Goal: Navigation & Orientation: Understand site structure

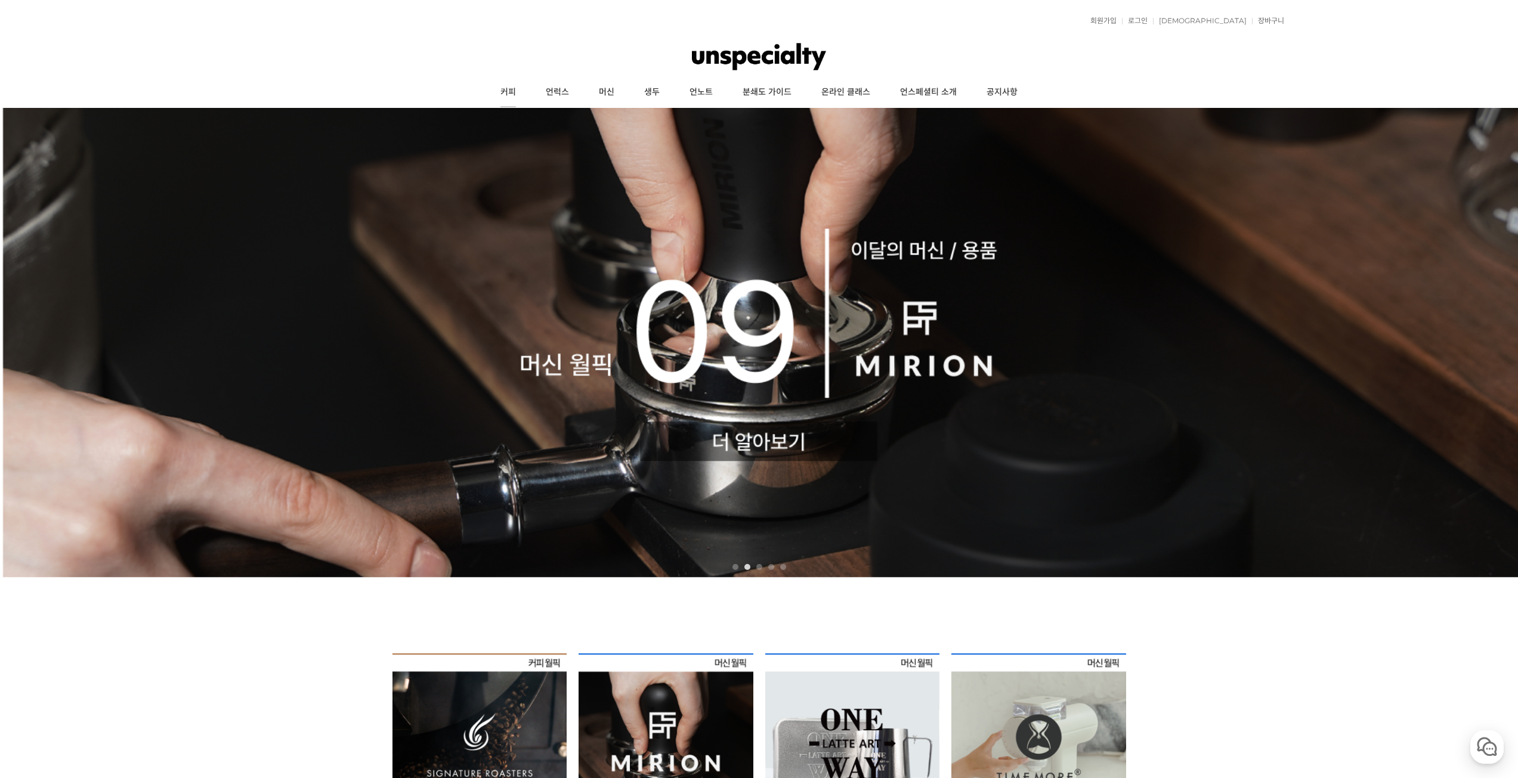
click at [507, 96] on link "커피" at bounding box center [507, 93] width 45 height 30
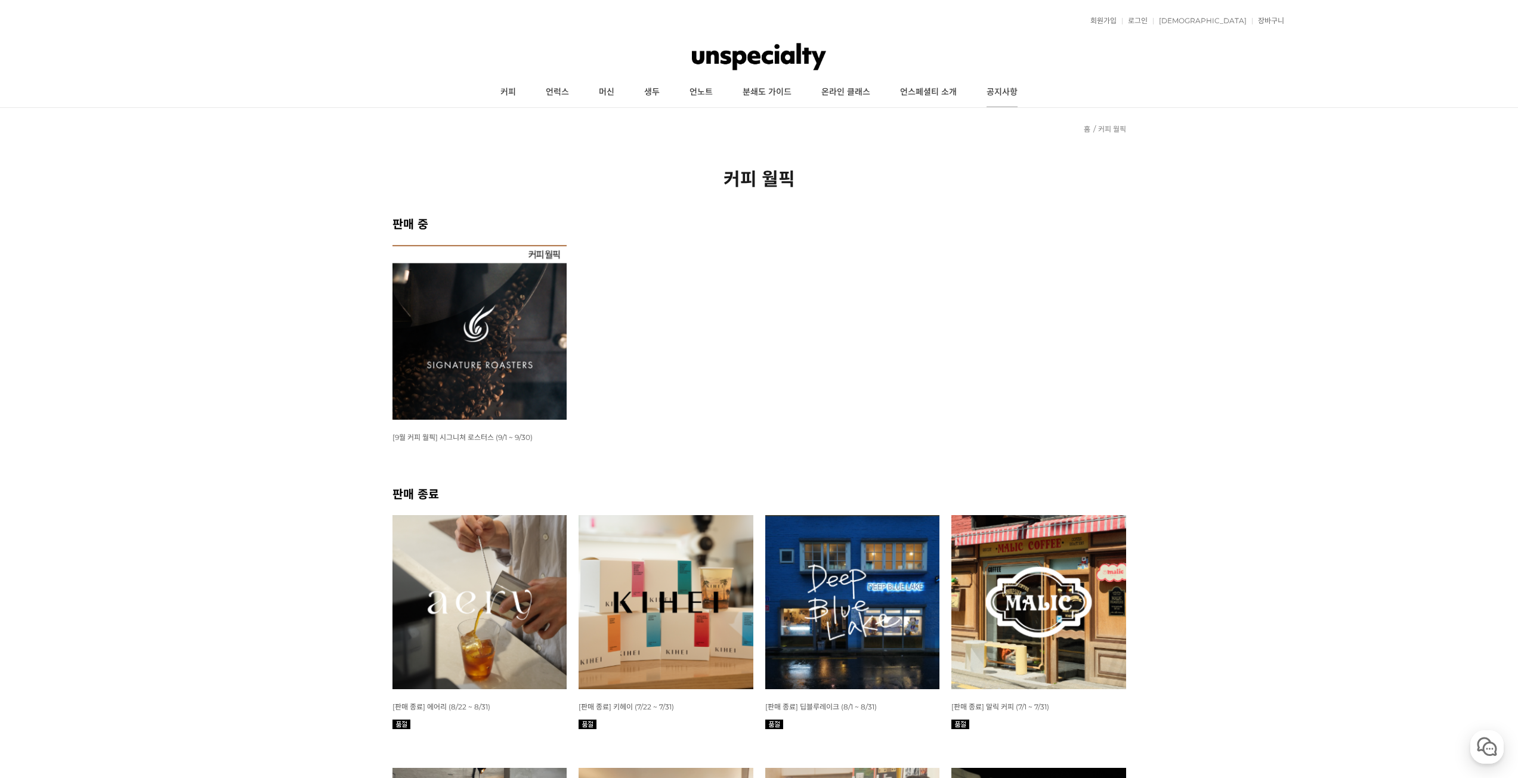
click at [983, 92] on link "공지사항" at bounding box center [1001, 93] width 61 height 30
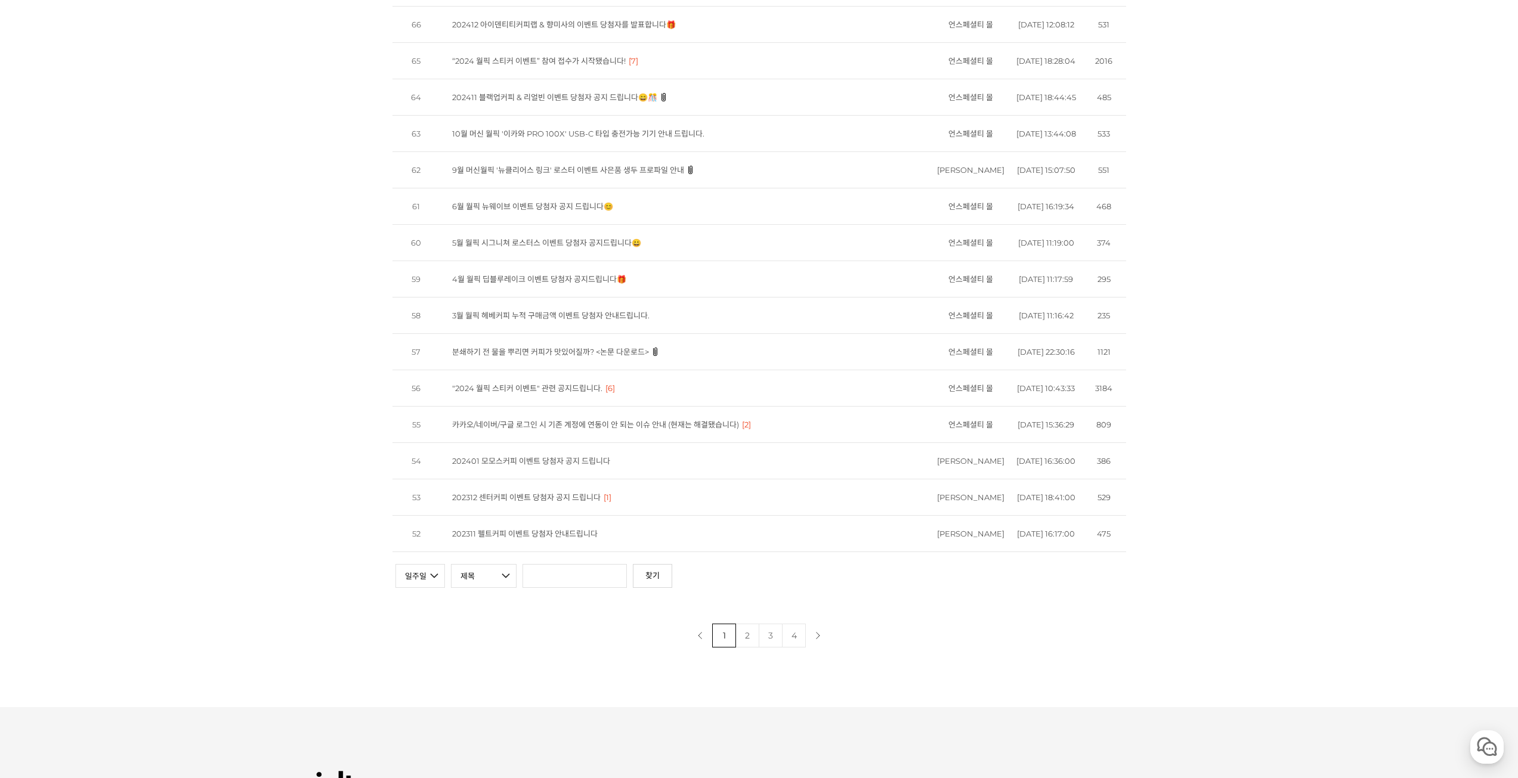
scroll to position [835, 0]
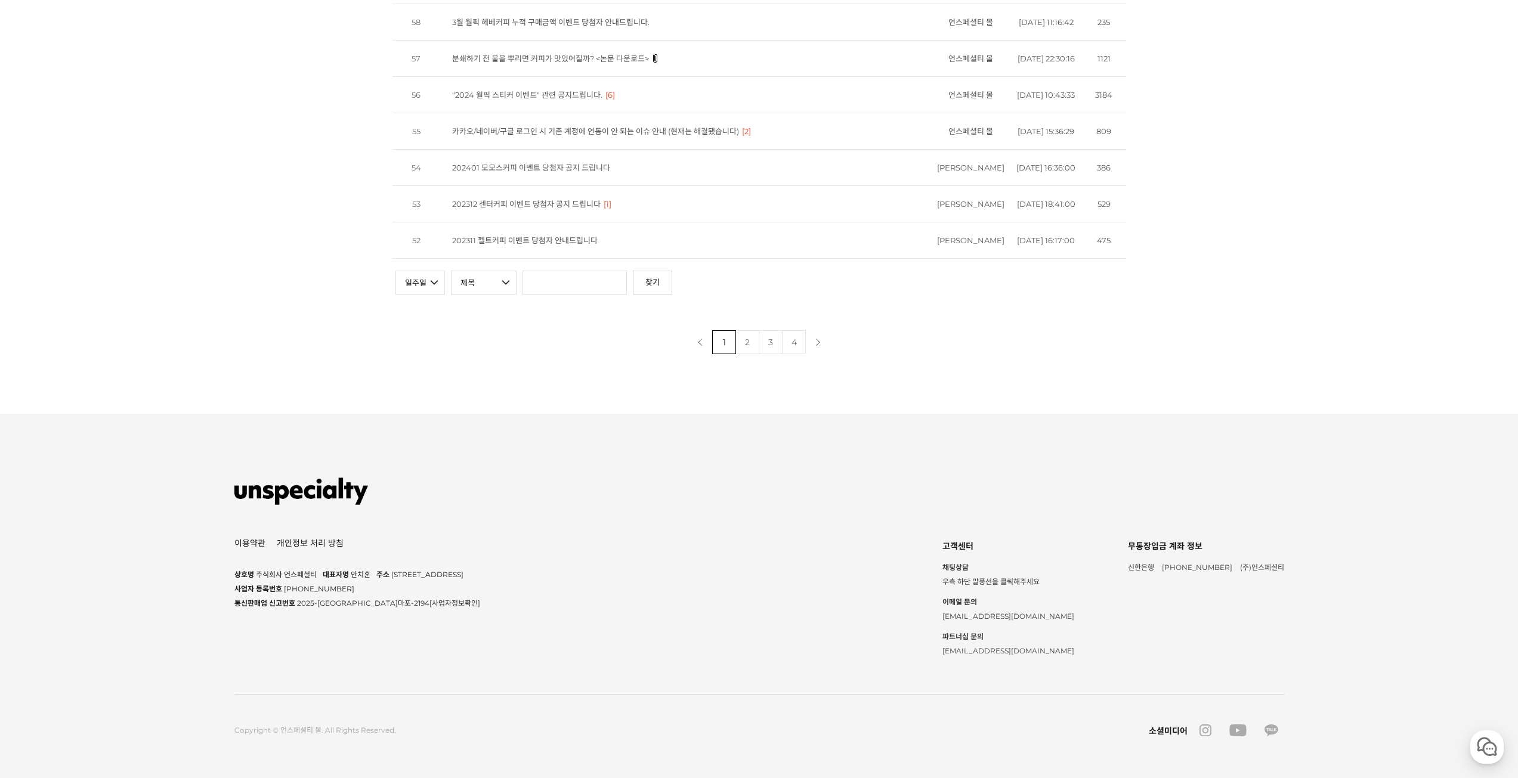
click at [794, 354] on link "4" at bounding box center [794, 342] width 24 height 24
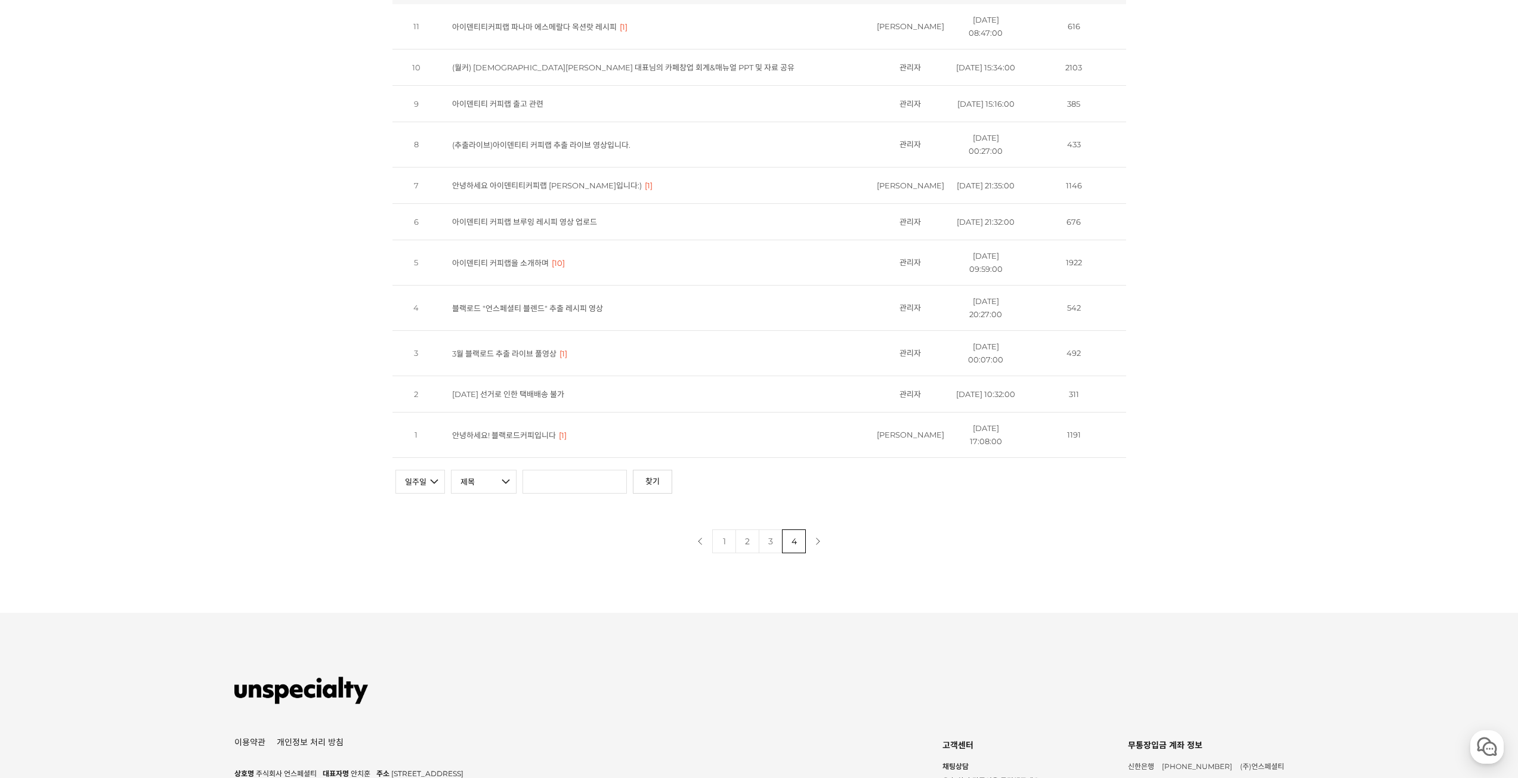
scroll to position [119, 0]
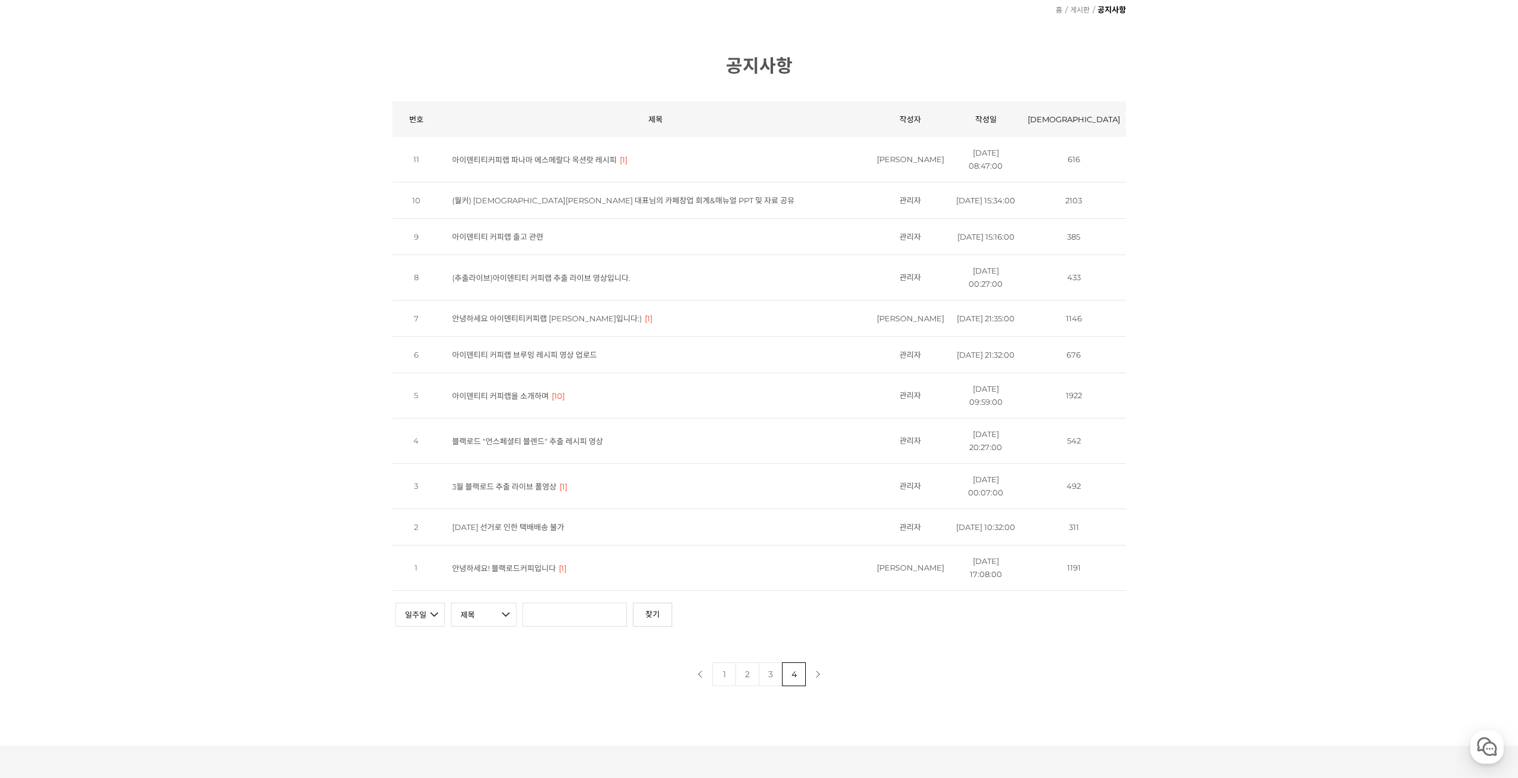
click at [570, 323] on link "안녕하세요 아이덴티티커피랩 윤원균입니다:)" at bounding box center [547, 319] width 190 height 10
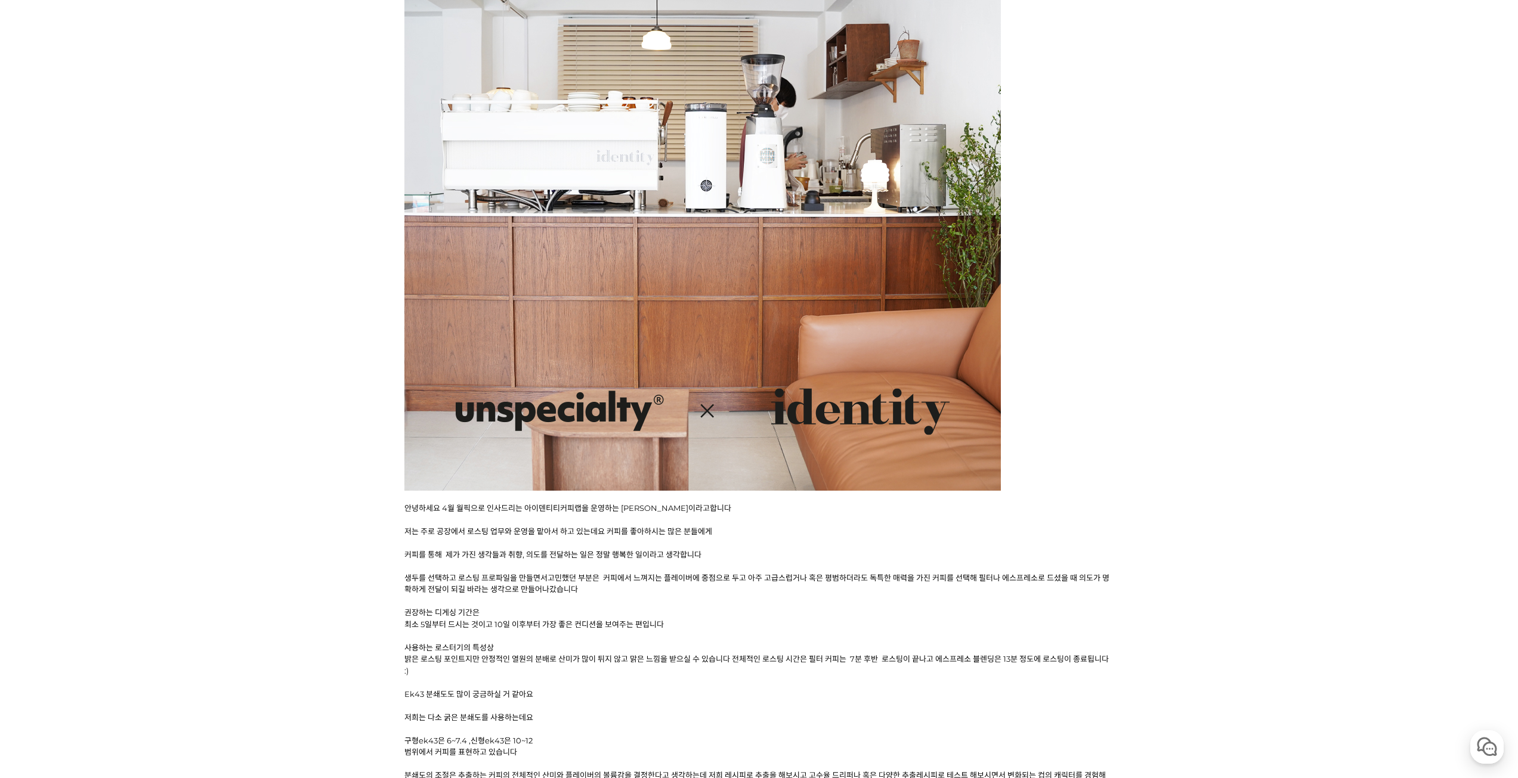
scroll to position [775, 0]
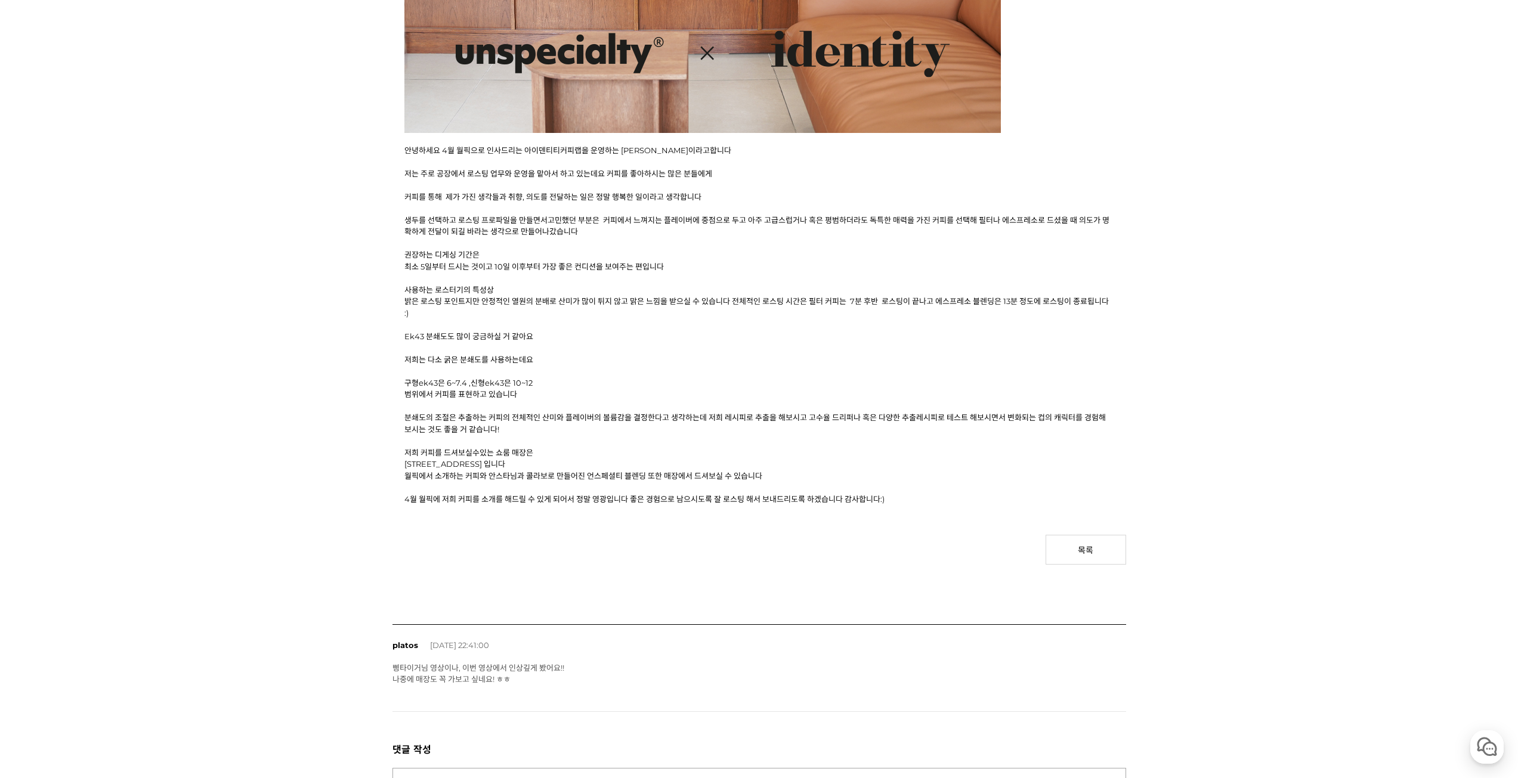
drag, startPoint x: 571, startPoint y: 375, endPoint x: 558, endPoint y: 256, distance: 120.0
click at [558, 256] on div "안녕하세요 4월 월픽으로 인사드리는 아이덴티티커피랩을 운영하는 윤원균이라고합니다 저는 주로 공장에서 로스팅 업무와 운영을 맡아서 하고 있는데요…" at bounding box center [759, 21] width 710 height 968
click at [597, 376] on p at bounding box center [759, 372] width 710 height 12
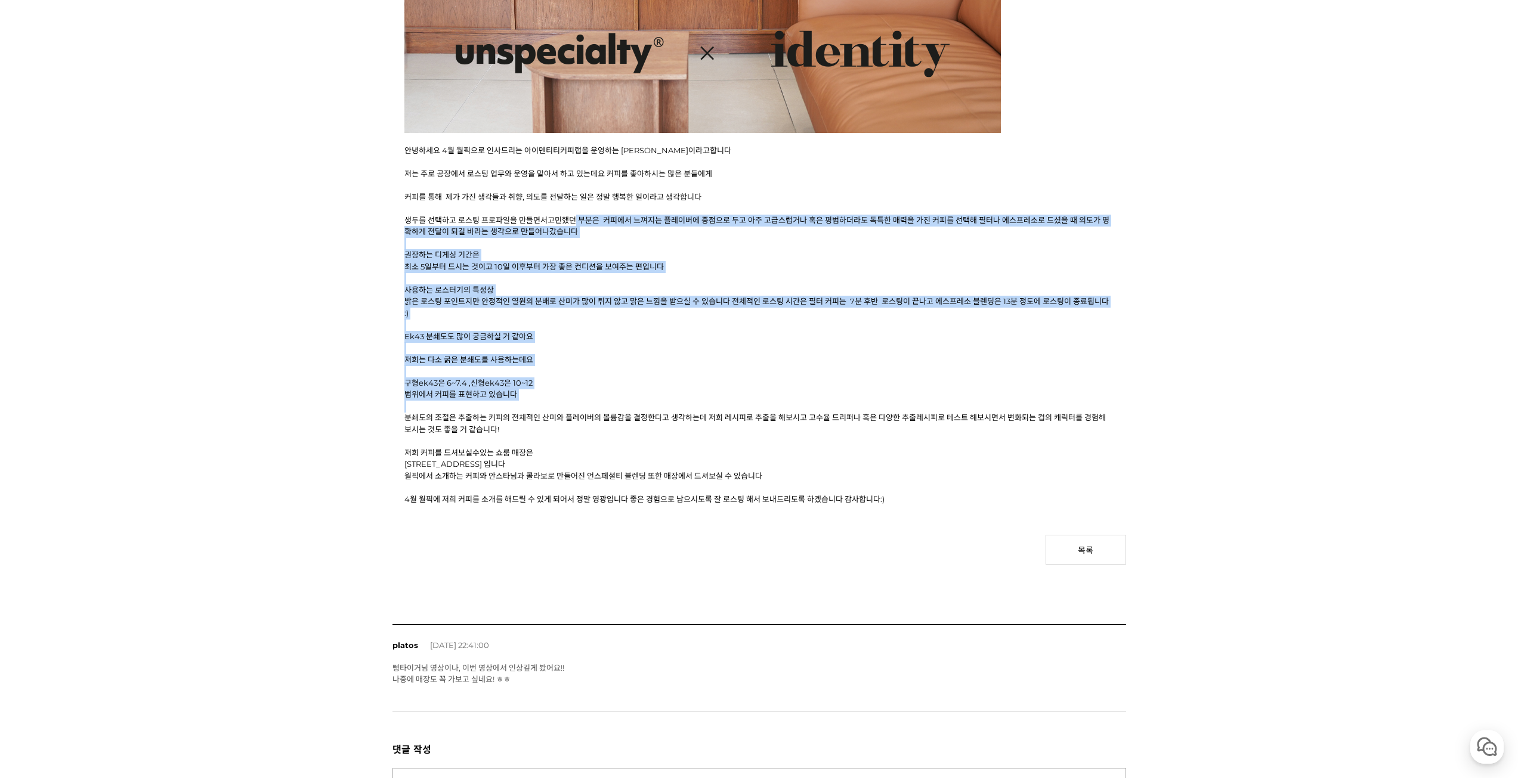
drag, startPoint x: 599, startPoint y: 383, endPoint x: 574, endPoint y: 222, distance: 162.4
click at [574, 222] on div "안녕하세요 4월 월픽으로 인사드리는 아이덴티티커피랩을 운영하는 윤원균이라고합니다 저는 주로 공장에서 로스팅 업무와 운영을 맡아서 하고 있는데요…" at bounding box center [759, 21] width 710 height 968
click at [589, 351] on p at bounding box center [759, 348] width 710 height 12
drag, startPoint x: 589, startPoint y: 351, endPoint x: 561, endPoint y: 214, distance: 140.0
click at [561, 216] on div "안녕하세요 4월 월픽으로 인사드리는 아이덴티티커피랩을 운영하는 윤원균이라고합니다 저는 주로 공장에서 로스팅 업무와 운영을 맡아서 하고 있는데요…" at bounding box center [759, 21] width 710 height 968
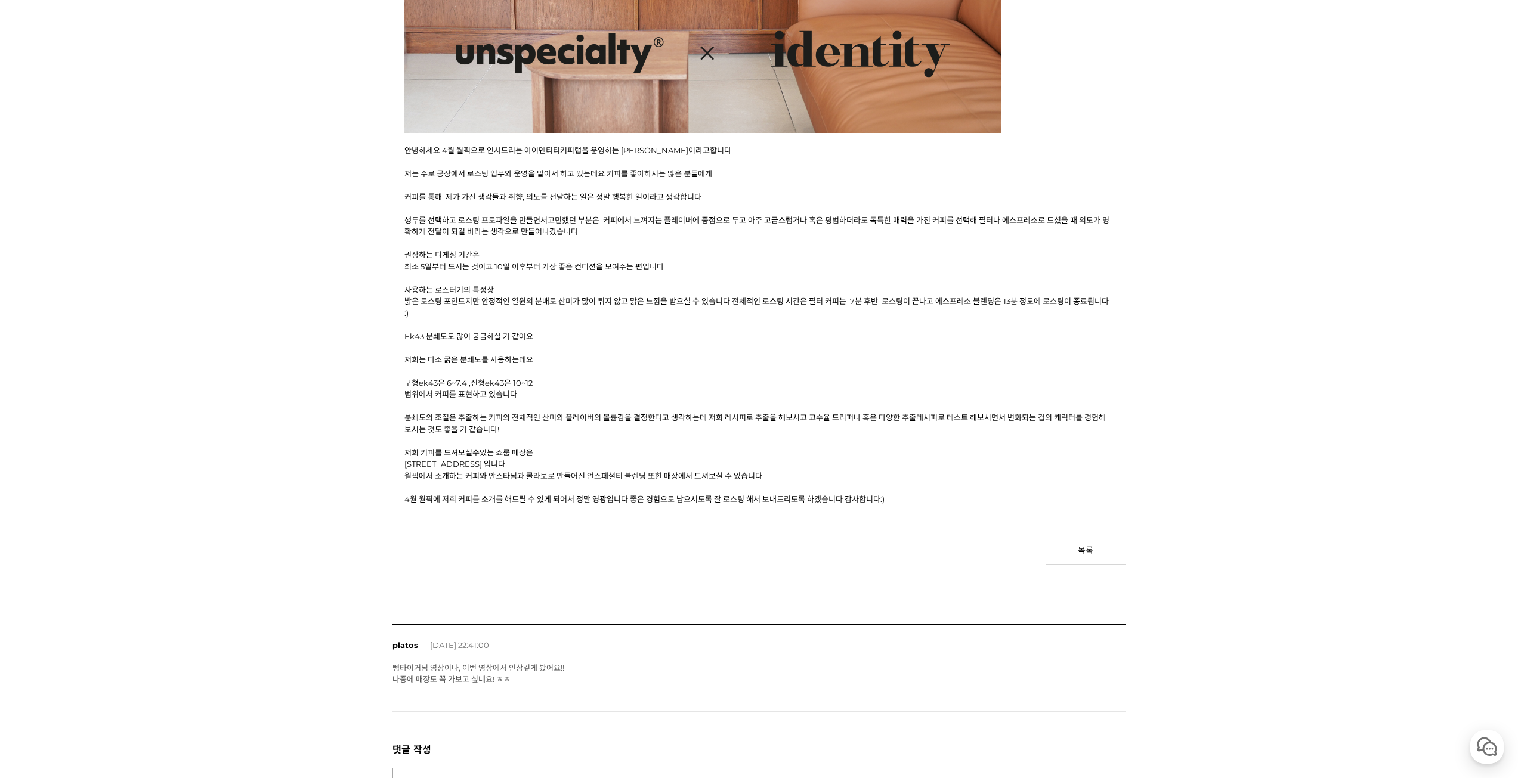
click at [602, 365] on p "저희는 다소 굵은 분쇄도를 사용하는데요" at bounding box center [759, 360] width 710 height 12
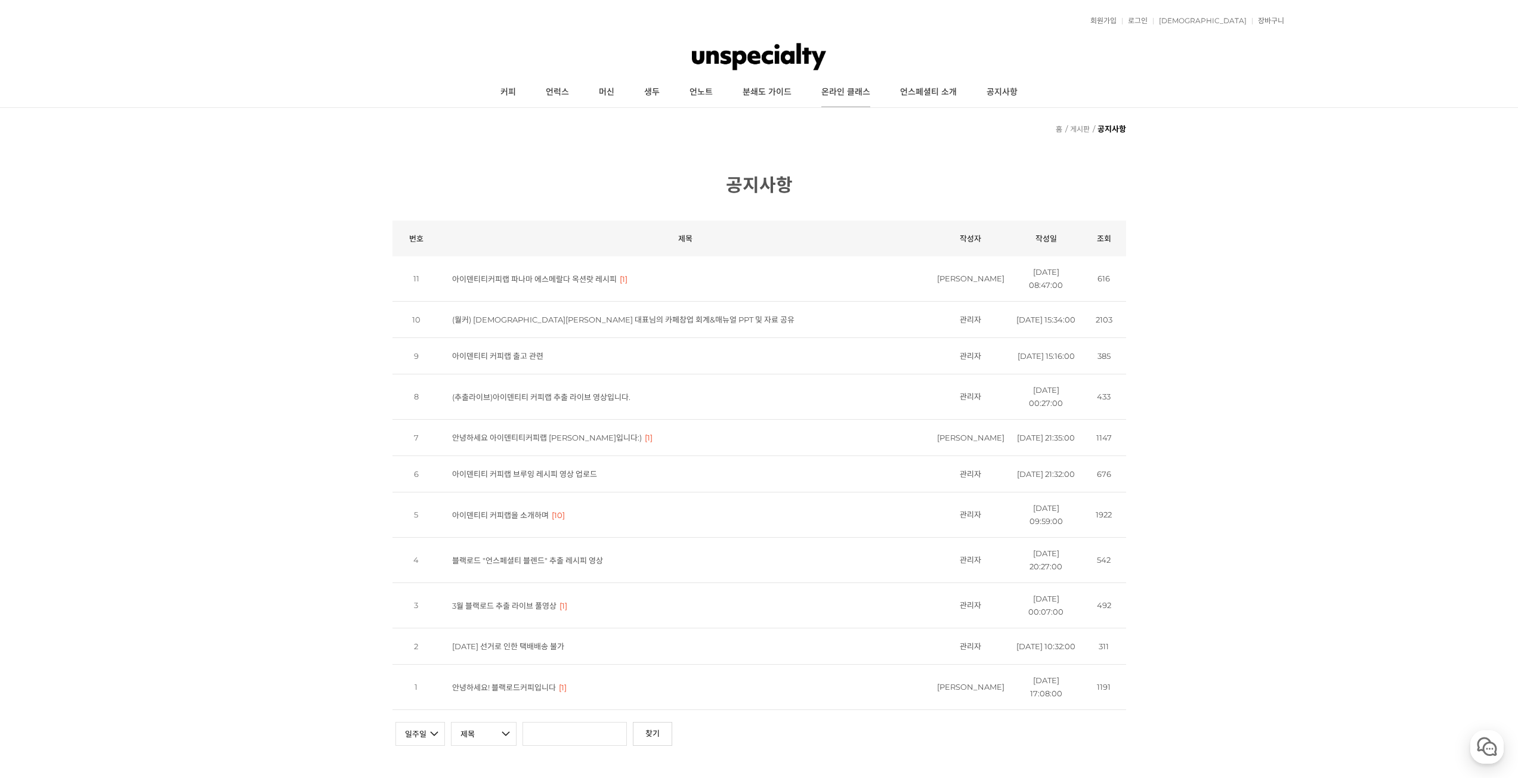
click at [851, 91] on link "온라인 클래스" at bounding box center [845, 93] width 79 height 30
click at [695, 91] on link "언노트" at bounding box center [700, 93] width 53 height 30
click at [491, 91] on link "커피" at bounding box center [507, 93] width 45 height 30
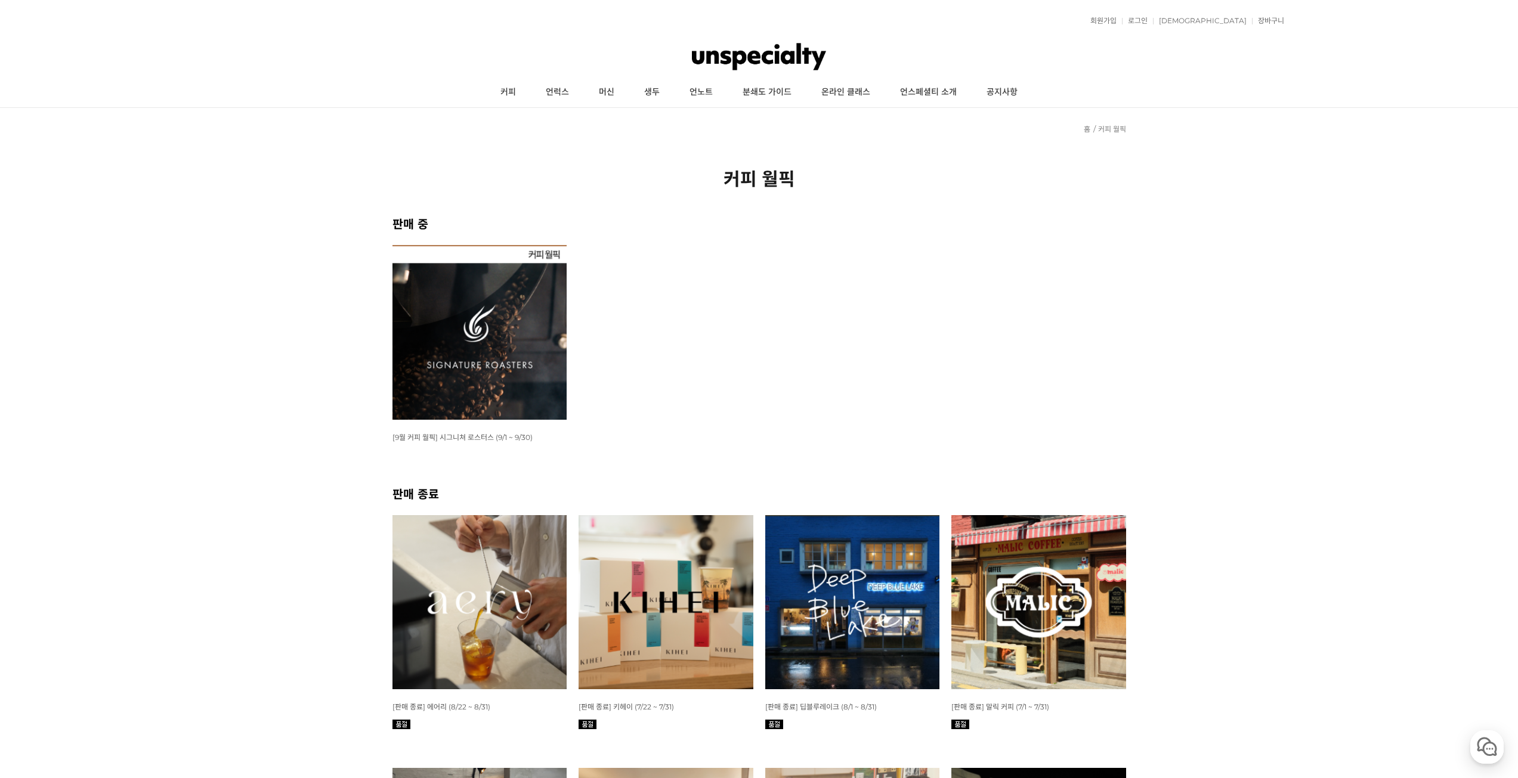
click at [754, 59] on img at bounding box center [759, 57] width 134 height 36
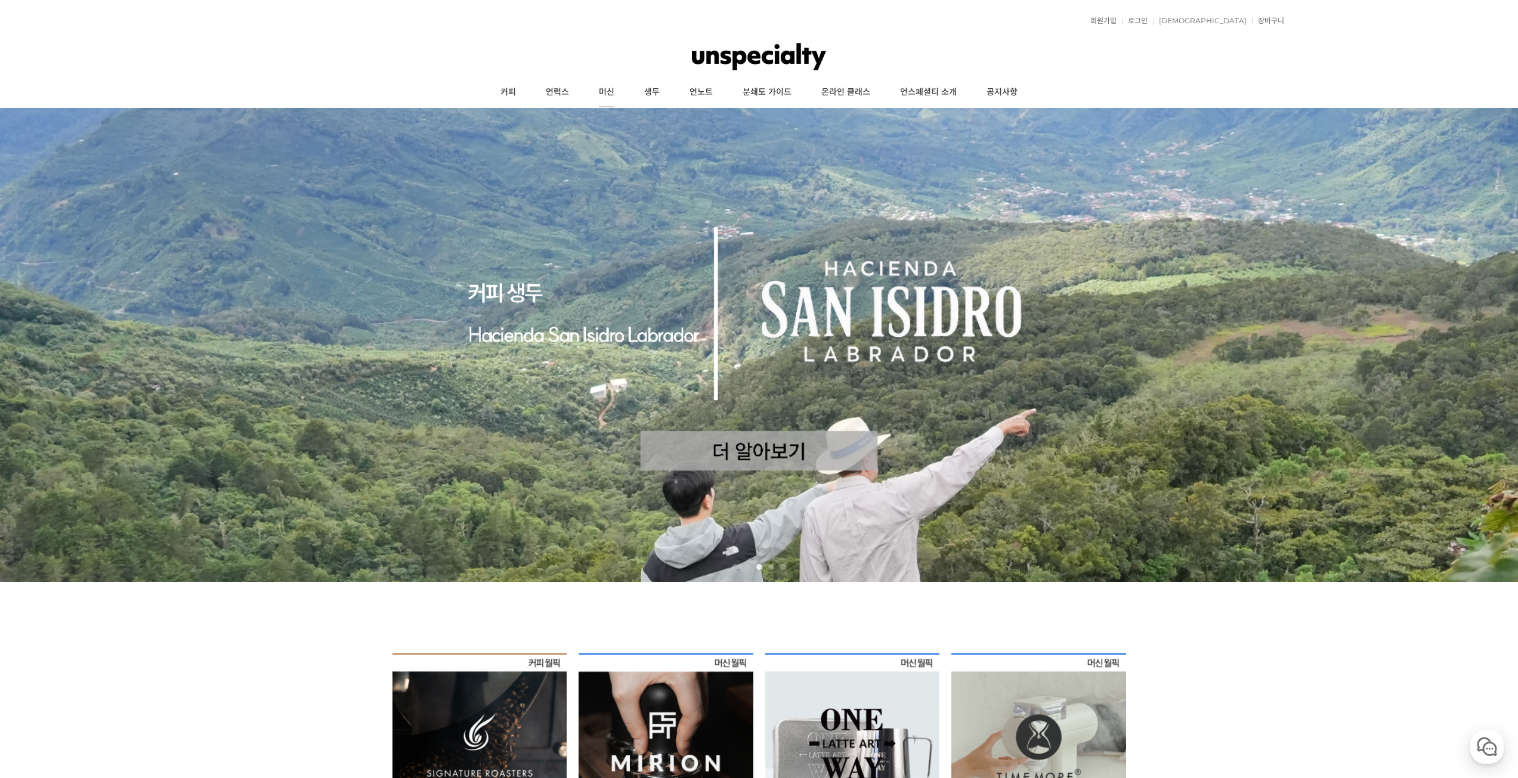
click at [602, 93] on link "머신" at bounding box center [606, 93] width 45 height 30
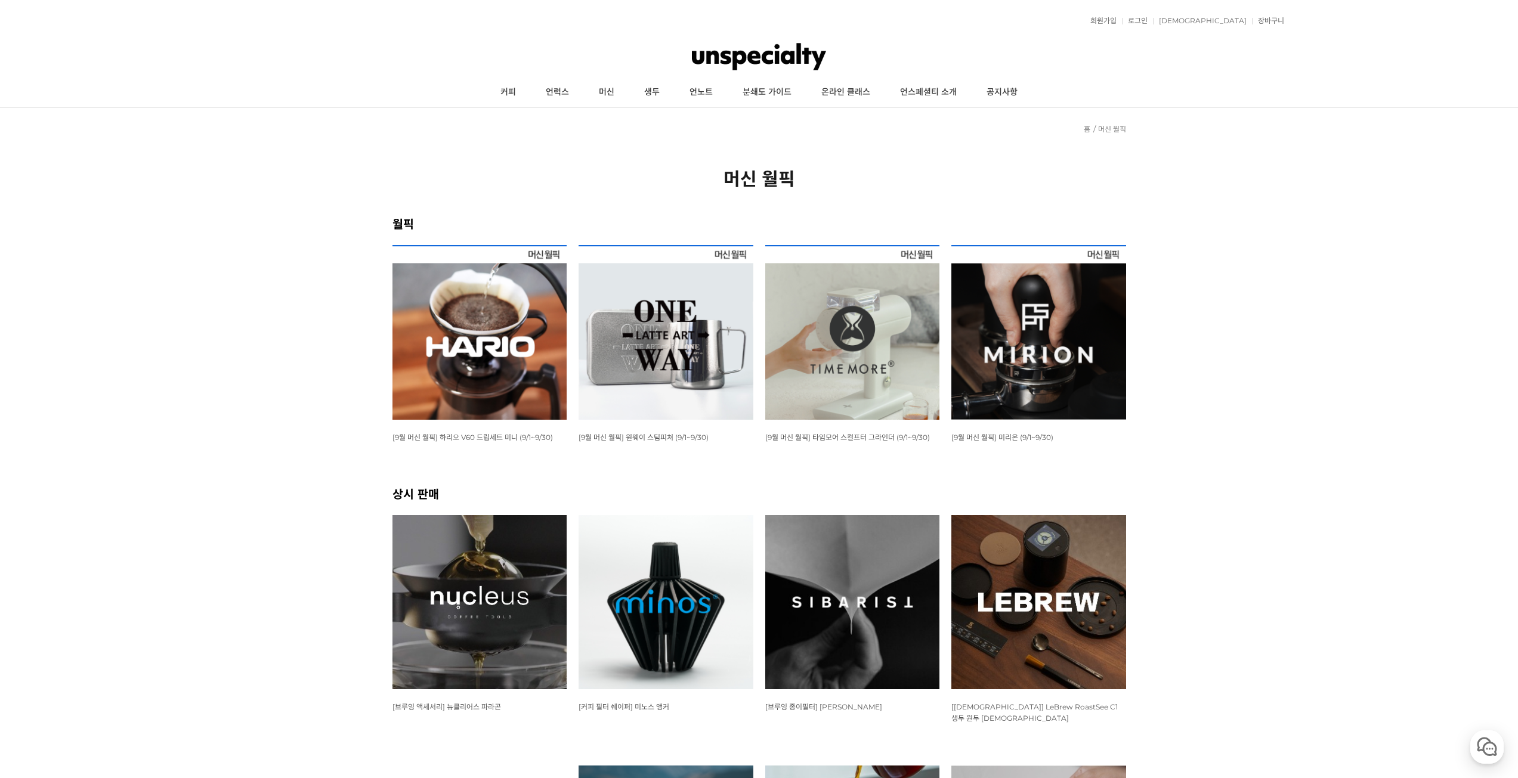
click at [937, 89] on link "언스페셜티 소개" at bounding box center [928, 93] width 86 height 30
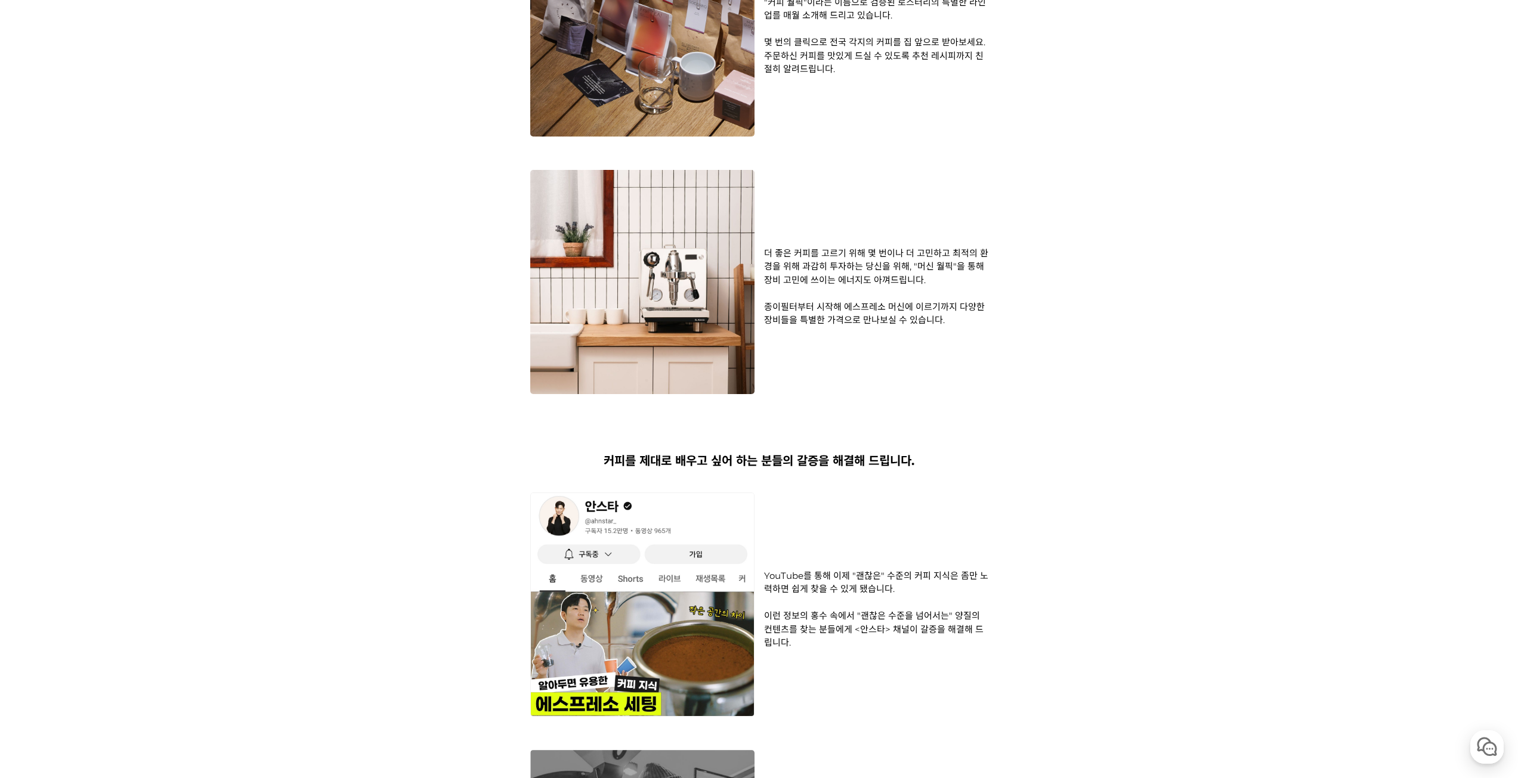
scroll to position [1372, 0]
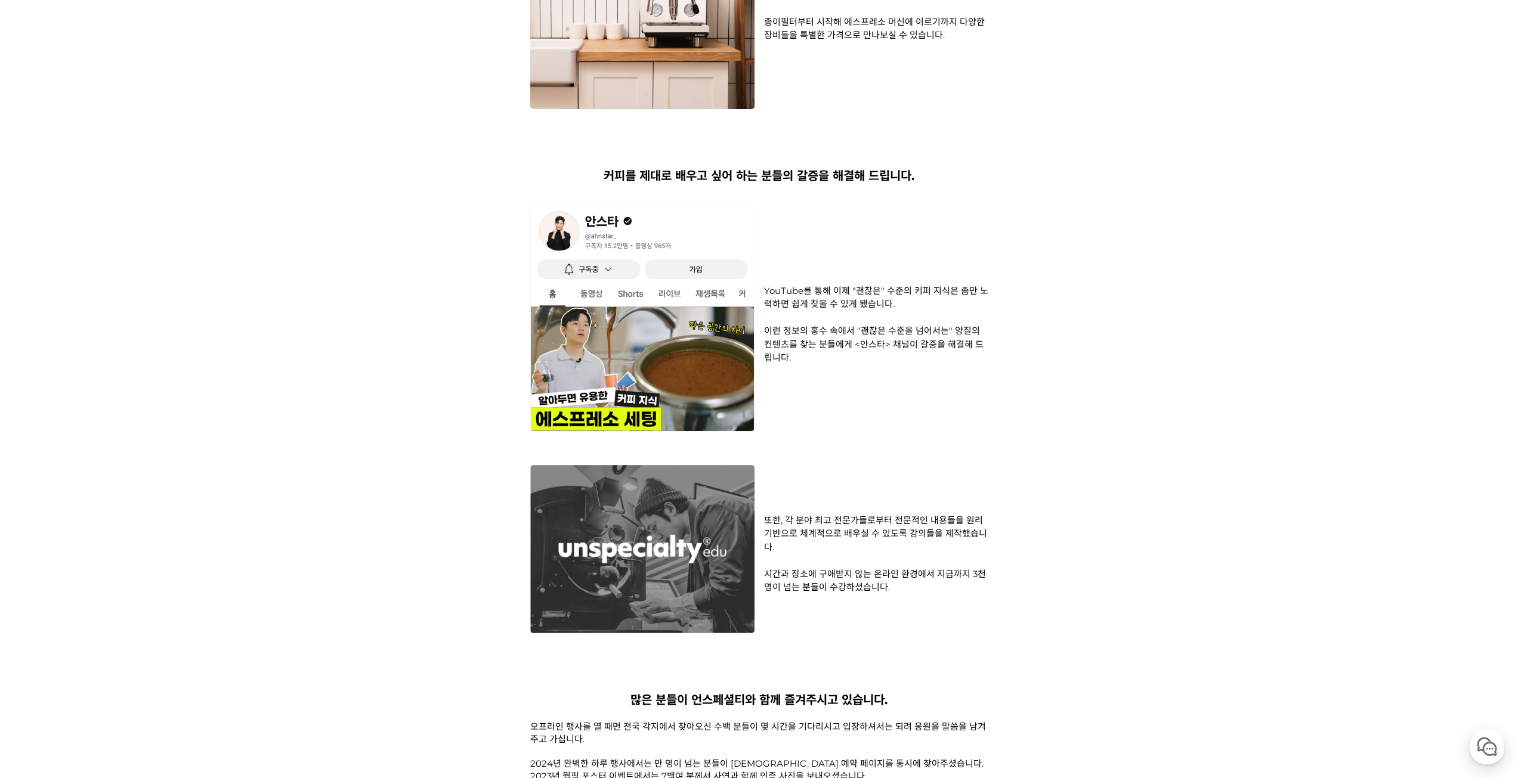
click at [803, 281] on div "YouTube를 통해 이제 "괜찮은" 수준의 커피 지식은 좀만 노력하면 쉽게 찾을 수 있게 됐습니다. 이런 정보의 홍수 속에서 "괜찮은 수준을…" at bounding box center [759, 325] width 458 height 234
drag, startPoint x: 770, startPoint y: 290, endPoint x: 824, endPoint y: 296, distance: 54.6
click at [824, 296] on div "YouTube를 통해 이제 "괜찮은" 수준의 커피 지식은 좀만 노력하면 쉽게 찾을 수 있게 됐습니다. 이런 정보의 홍수 속에서 "괜찮은 수준을…" at bounding box center [873, 324] width 229 height 81
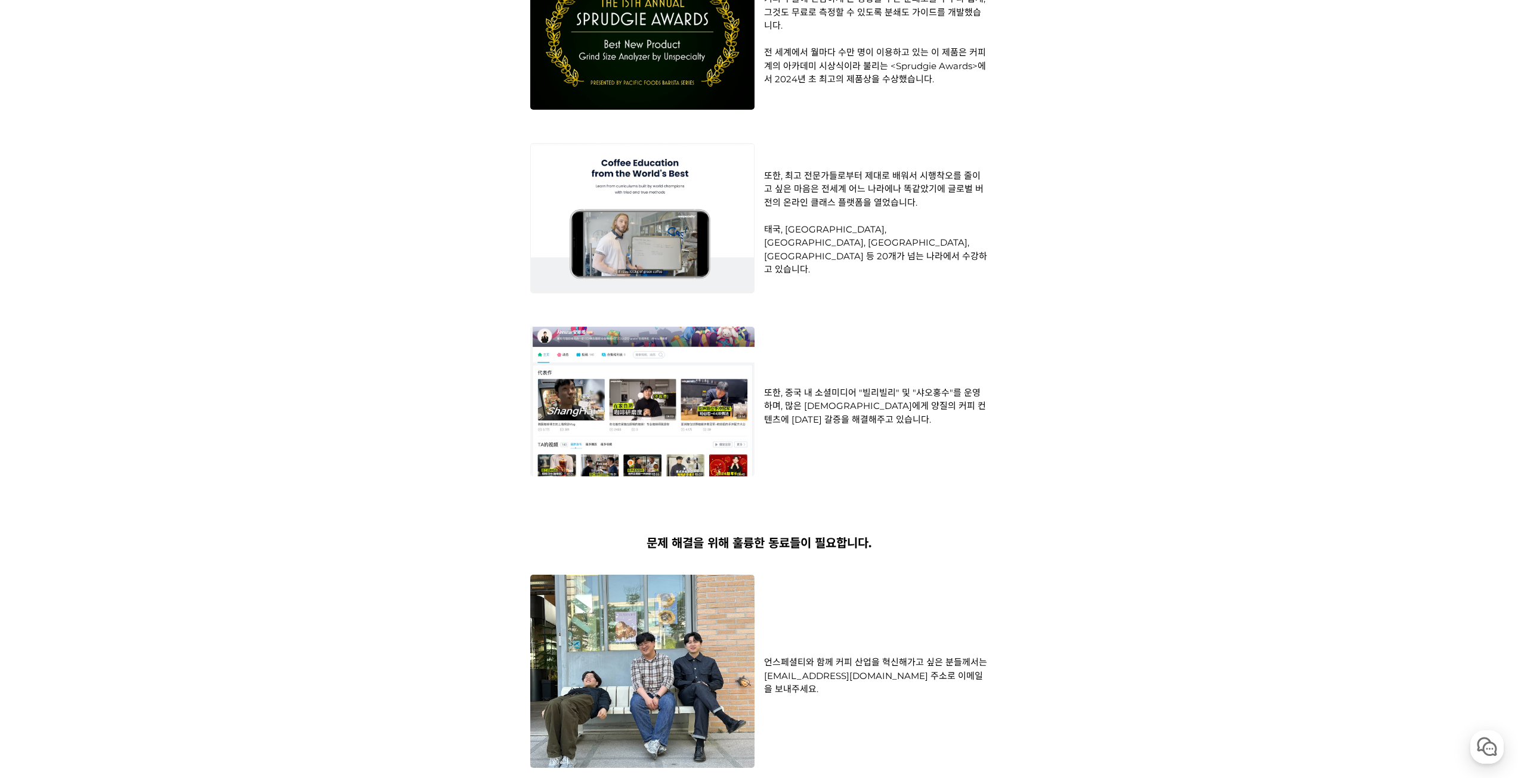
scroll to position [2922, 0]
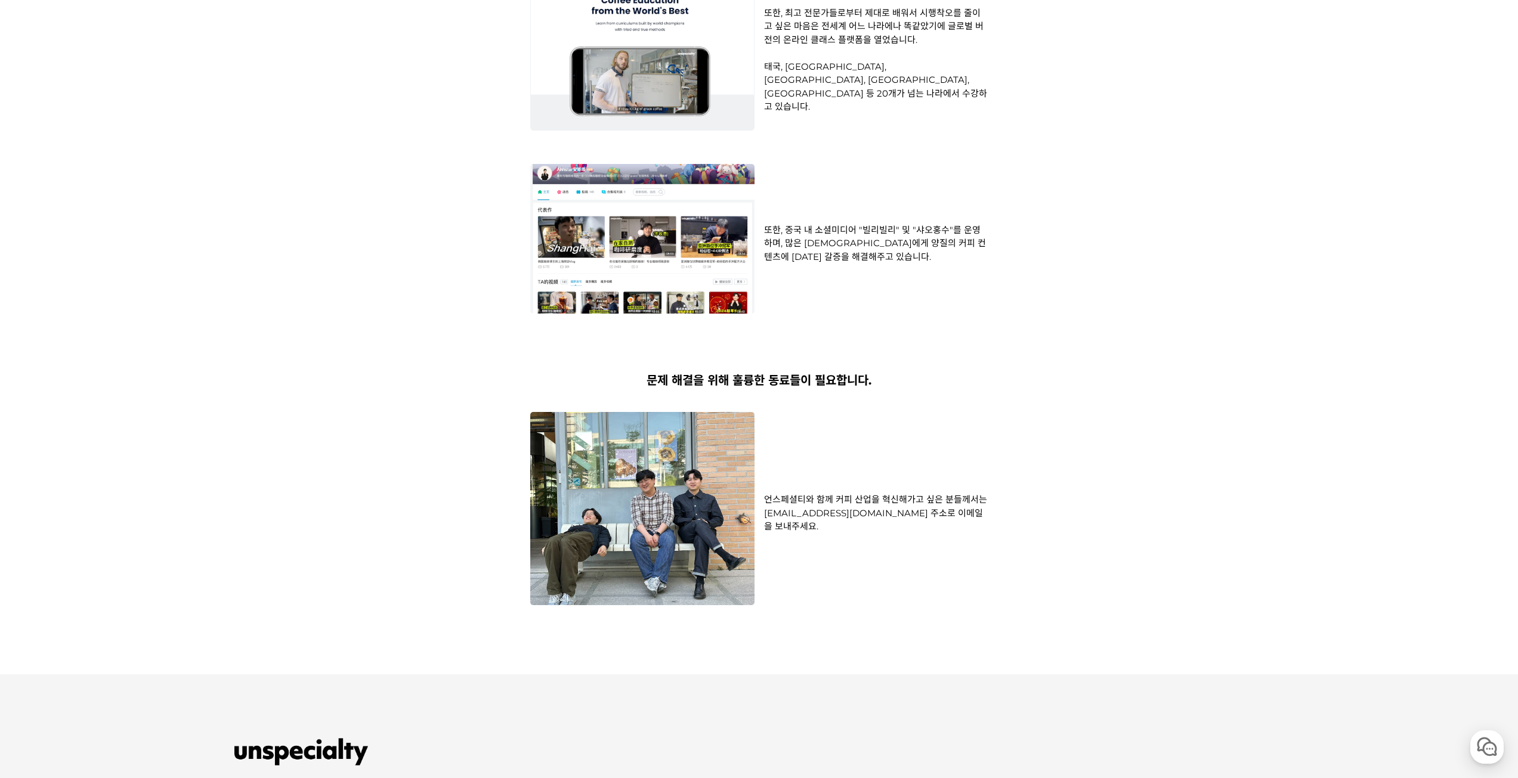
drag, startPoint x: 937, startPoint y: 530, endPoint x: 903, endPoint y: 496, distance: 48.1
click at [903, 496] on div "언스페셜티와 함께 커피 산업을 혁신해가고 싶은 분들께서는 recruit@unspecialty.com 주소로 이메일을 보내주세요." at bounding box center [759, 513] width 458 height 203
click at [855, 558] on div "언스페셜티와 함께 커피 산업을 혁신해가고 싶은 분들께서는 recruit@unspecialty.com 주소로 이메일을 보내주세요." at bounding box center [759, 513] width 458 height 203
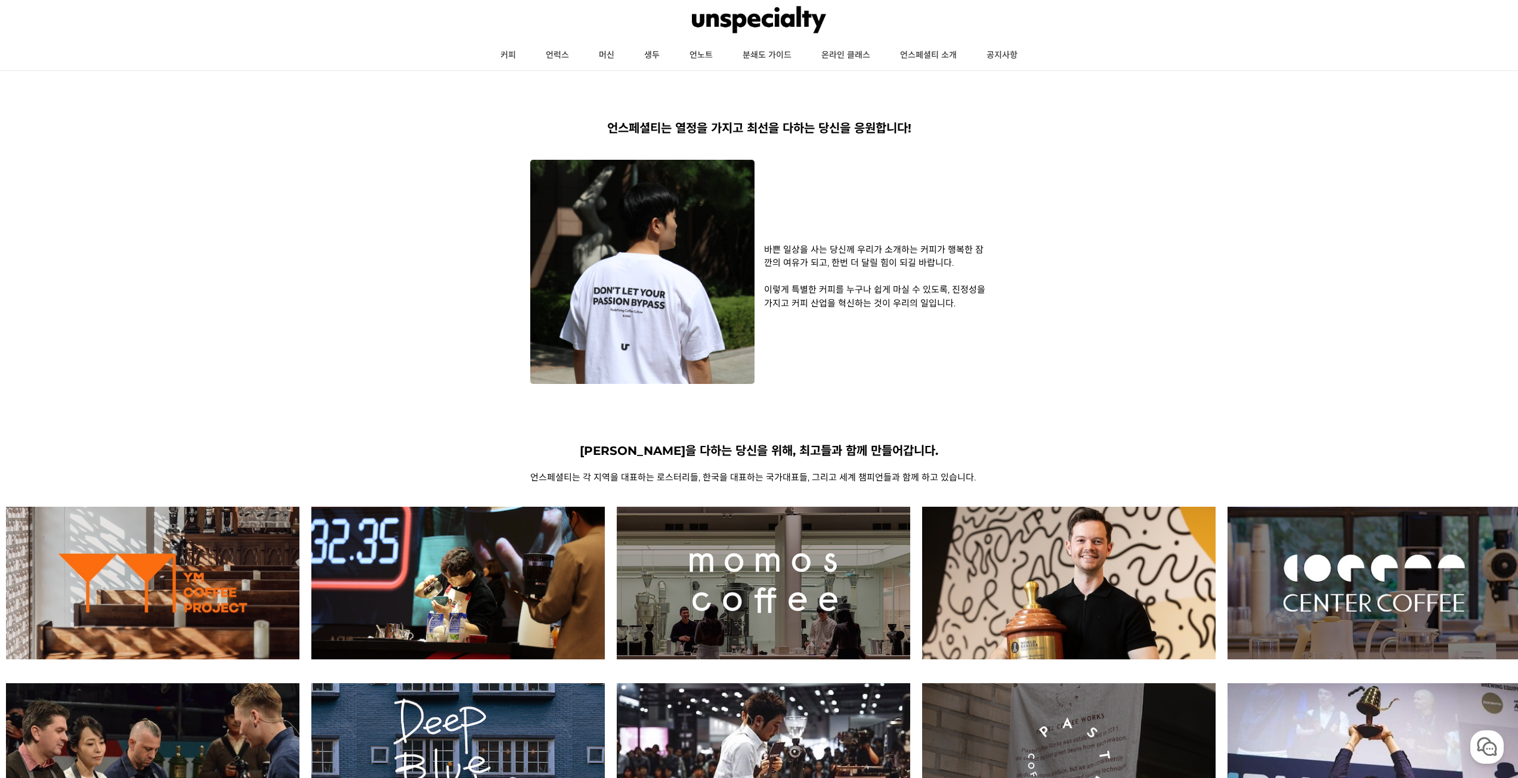
scroll to position [0, 0]
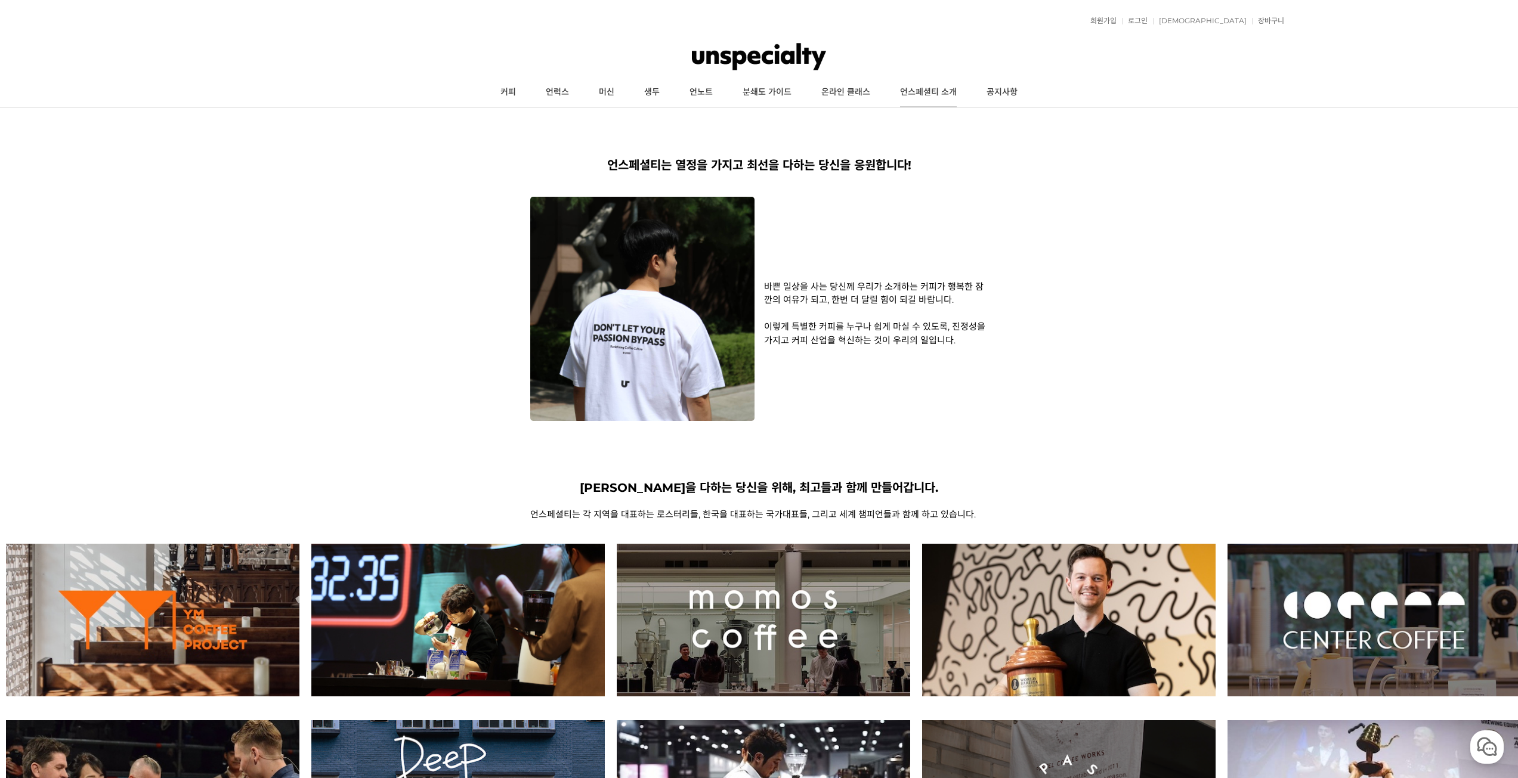
click at [947, 97] on link "언스페셜티 소개" at bounding box center [928, 93] width 86 height 30
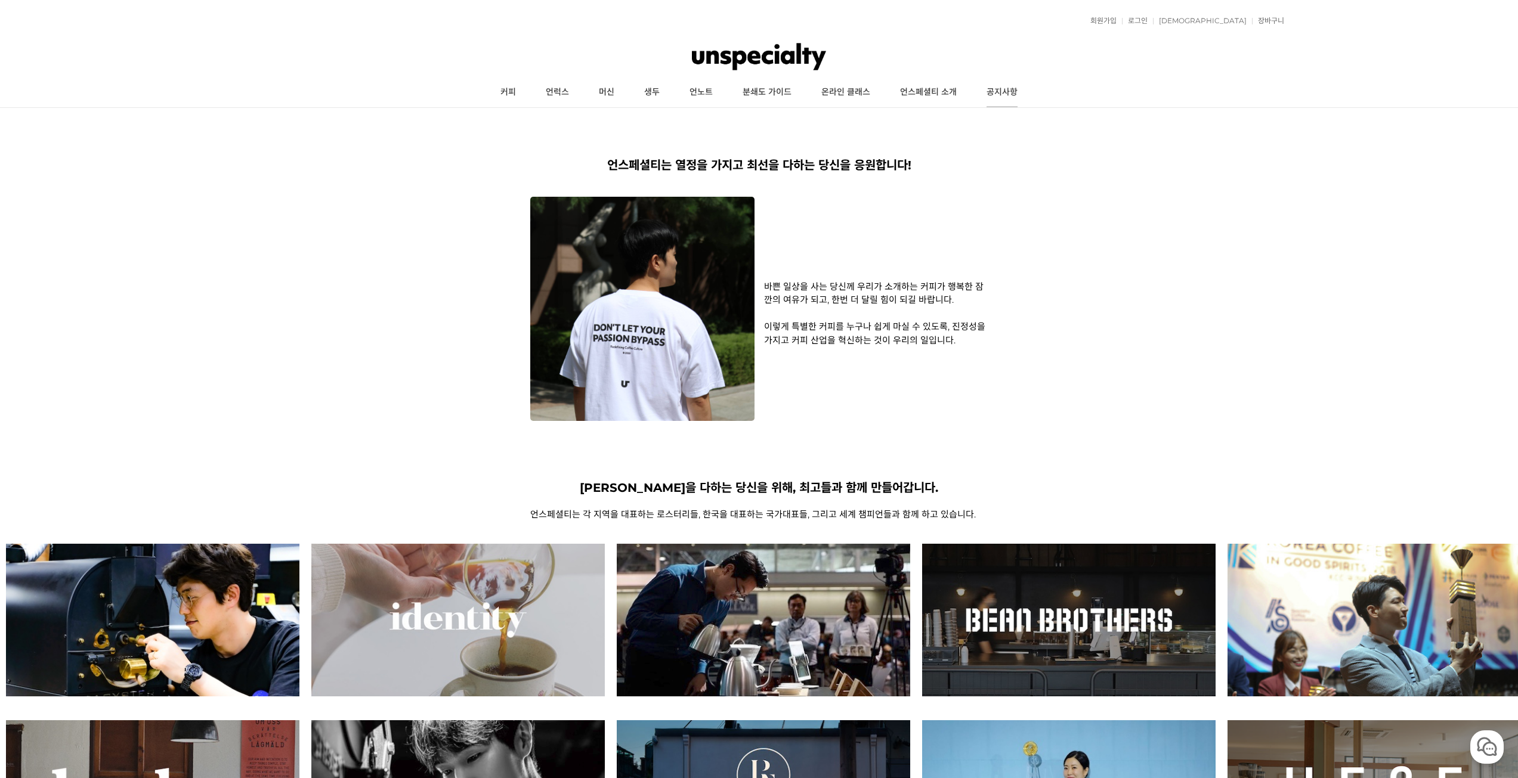
click at [1003, 92] on link "공지사항" at bounding box center [1001, 93] width 61 height 30
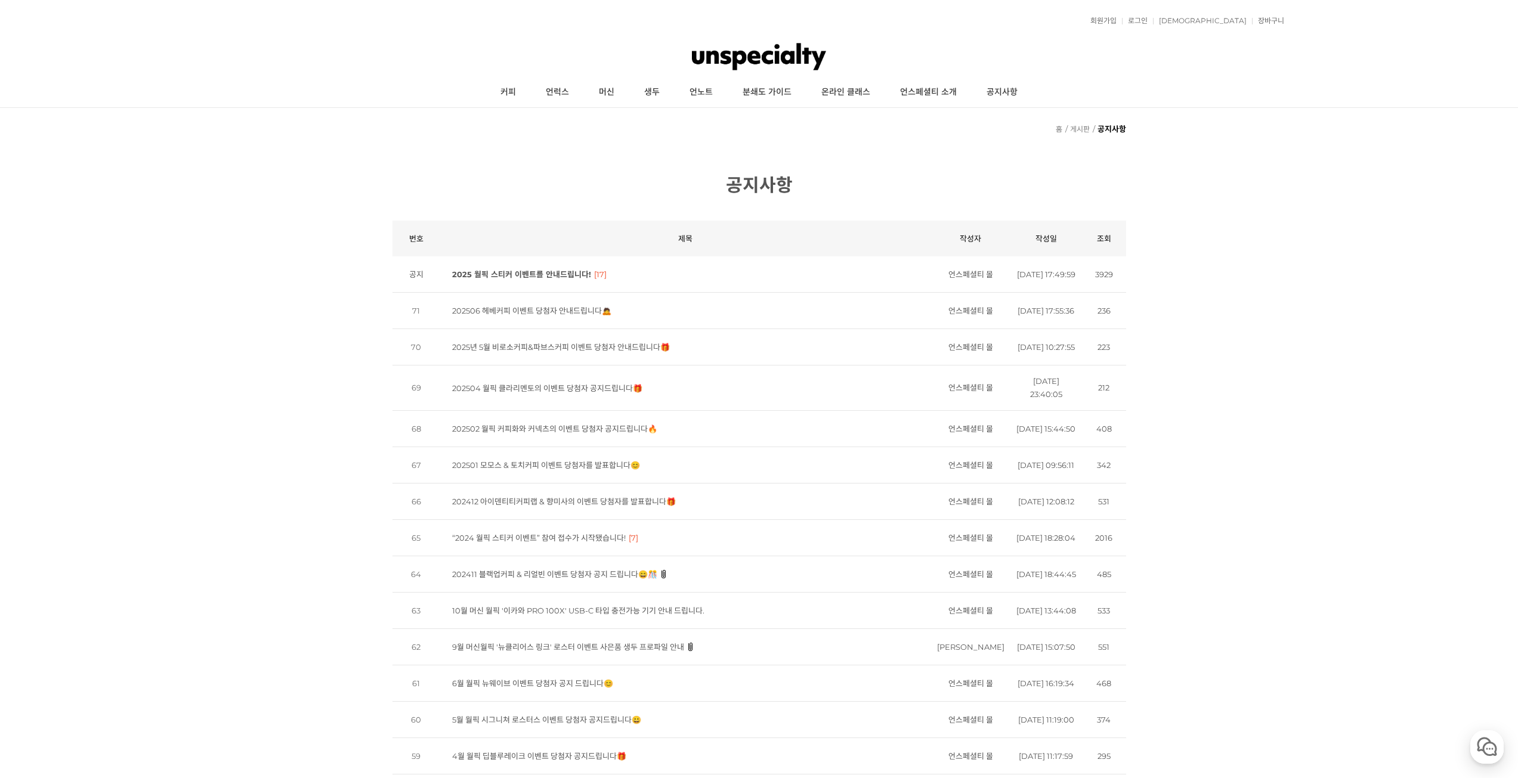
click at [785, 92] on link "분쇄도 가이드" at bounding box center [767, 93] width 79 height 30
click at [738, 69] on img at bounding box center [759, 57] width 134 height 36
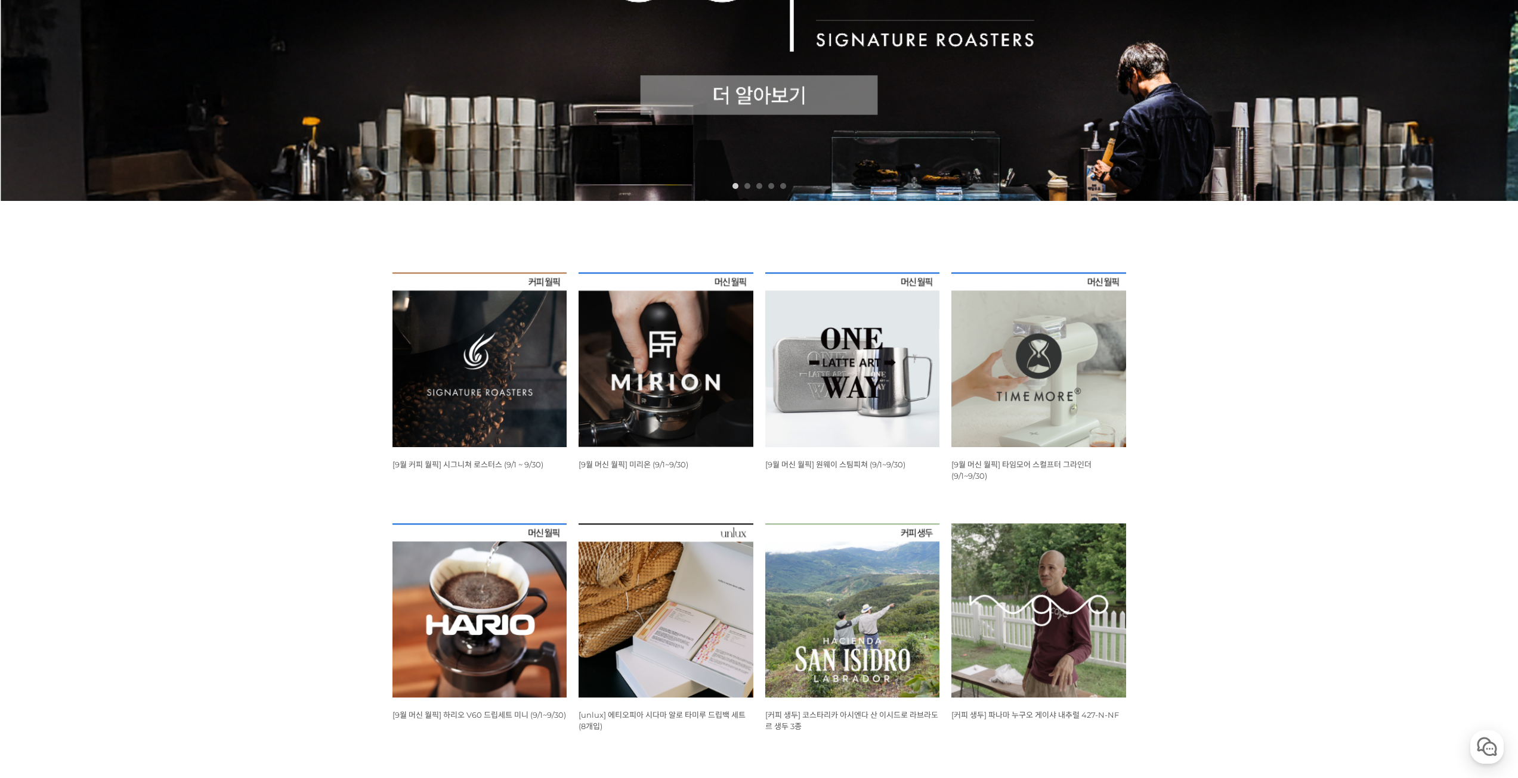
scroll to position [596, 0]
